Goal: Navigation & Orientation: Find specific page/section

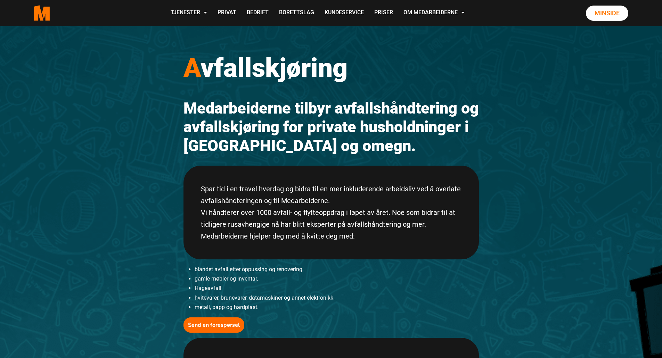
scroll to position [35, 0]
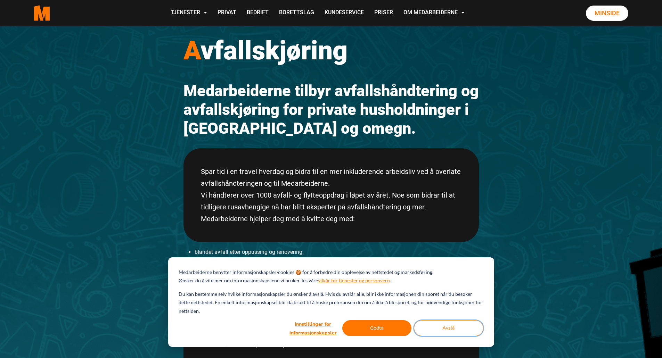
click at [435, 326] on button "Avslå" at bounding box center [449, 329] width 70 height 16
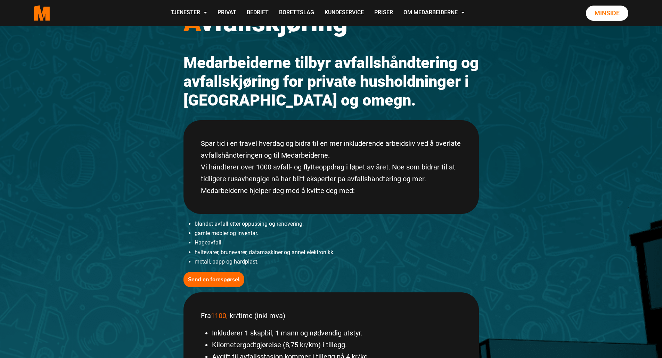
scroll to position [0, 0]
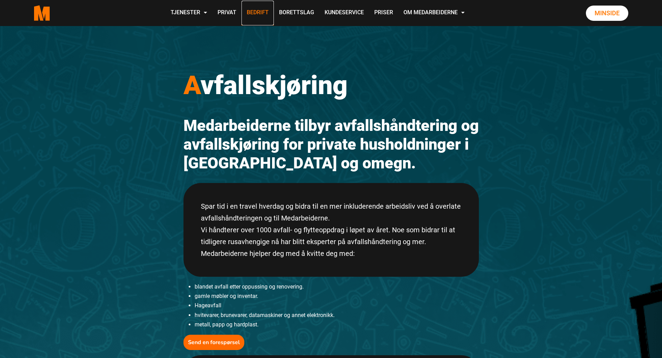
click at [253, 11] on link "Bedrift" at bounding box center [258, 13] width 32 height 25
